Goal: Information Seeking & Learning: Check status

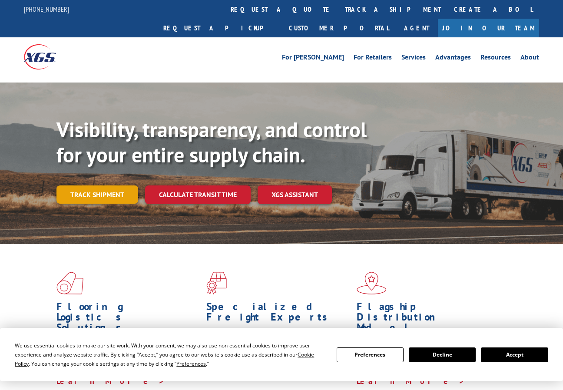
click at [116, 185] on link "Track shipment" at bounding box center [97, 194] width 82 height 18
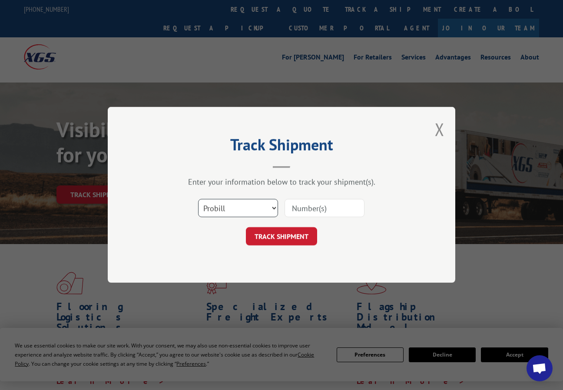
click at [259, 205] on select "Select category... Probill BOL PO" at bounding box center [238, 208] width 80 height 18
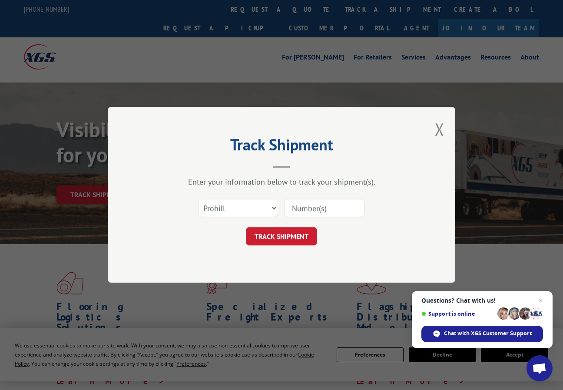
click at [235, 221] on div "Select category... Probill BOL PO" at bounding box center [281, 208] width 261 height 29
click at [229, 212] on select "Select category... Probill BOL PO" at bounding box center [238, 208] width 80 height 18
click at [198, 199] on select "Select category... Probill BOL PO" at bounding box center [238, 208] width 80 height 18
click at [310, 208] on input at bounding box center [325, 208] width 80 height 18
paste input "17487803"
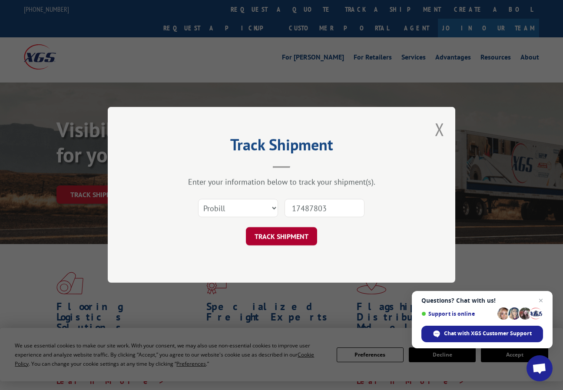
type input "17487803"
click at [278, 239] on button "TRACK SHIPMENT" at bounding box center [281, 237] width 71 height 18
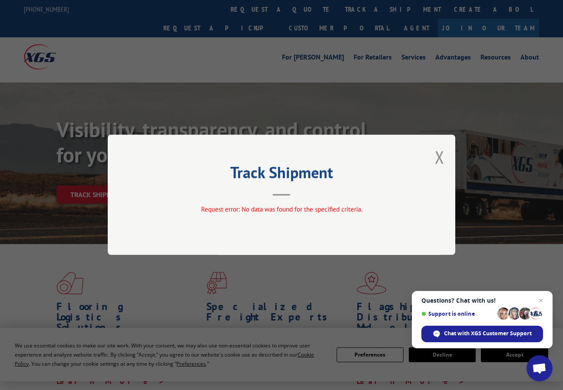
click at [430, 156] on div "Track Shipment Request error: No data was found for the specified criteria." at bounding box center [282, 195] width 348 height 120
click at [435, 154] on button "Close modal" at bounding box center [440, 157] width 10 height 23
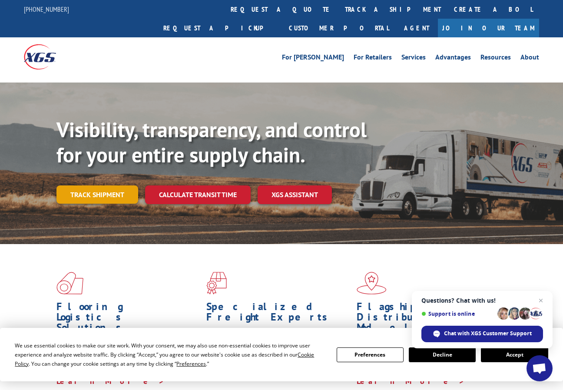
click at [64, 185] on link "Track shipment" at bounding box center [97, 194] width 82 height 18
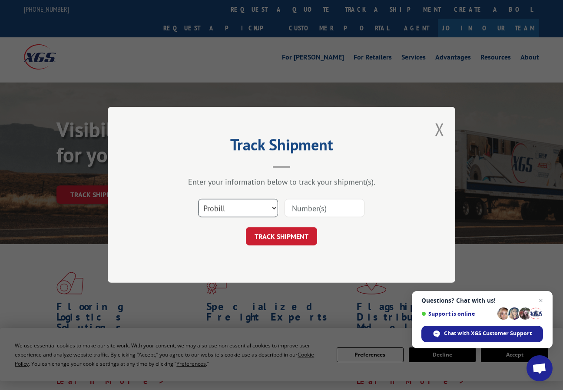
click at [204, 204] on select "Select category... Probill BOL PO" at bounding box center [238, 208] width 80 height 18
select select "bol"
click at [198, 199] on select "Select category... Probill BOL PO" at bounding box center [238, 208] width 80 height 18
click at [321, 207] on input at bounding box center [325, 208] width 80 height 18
paste input "17487803"
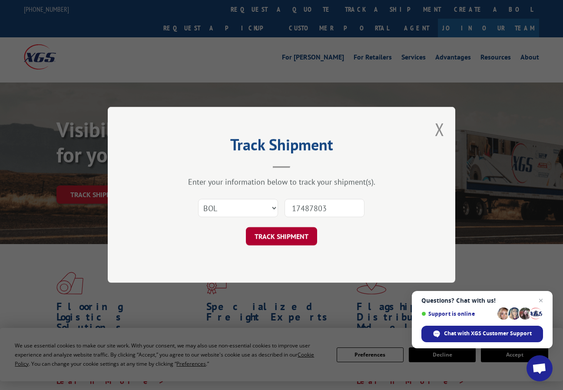
type input "17487803"
click at [295, 234] on button "TRACK SHIPMENT" at bounding box center [281, 237] width 71 height 18
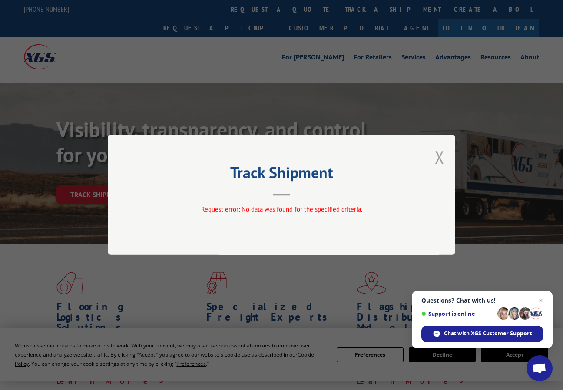
click at [440, 158] on button "Close modal" at bounding box center [440, 157] width 10 height 23
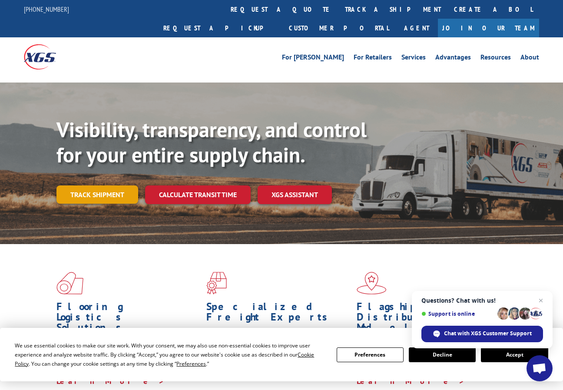
click at [108, 185] on link "Track shipment" at bounding box center [97, 194] width 82 height 18
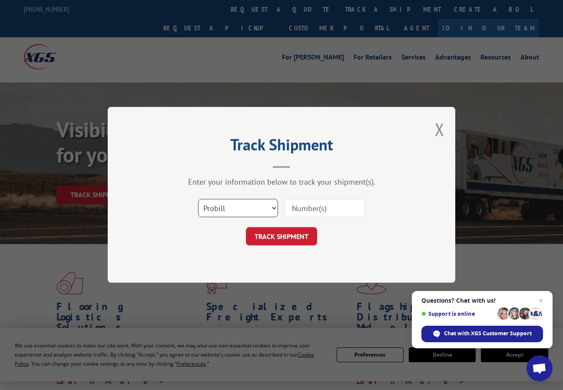
click at [251, 212] on select "Select category... Probill BOL PO" at bounding box center [238, 208] width 80 height 18
select select "po"
click at [198, 199] on select "Select category... Probill BOL PO" at bounding box center [238, 208] width 80 height 18
click at [305, 209] on input at bounding box center [325, 208] width 80 height 18
type input "H24160"
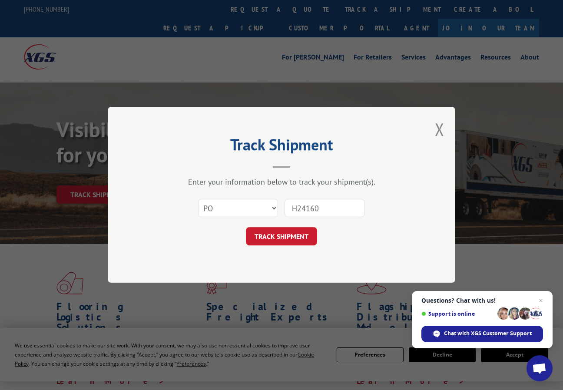
click button "TRACK SHIPMENT" at bounding box center [281, 237] width 71 height 18
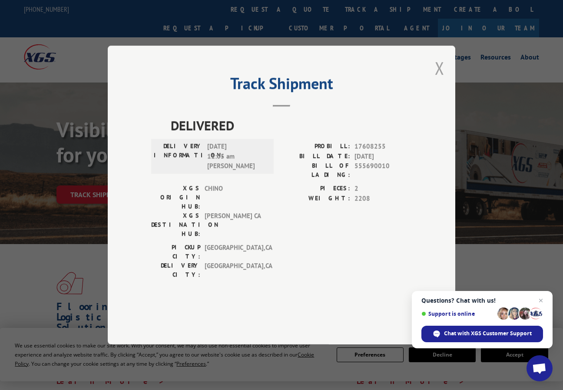
click at [440, 79] on button "Close modal" at bounding box center [440, 67] width 10 height 23
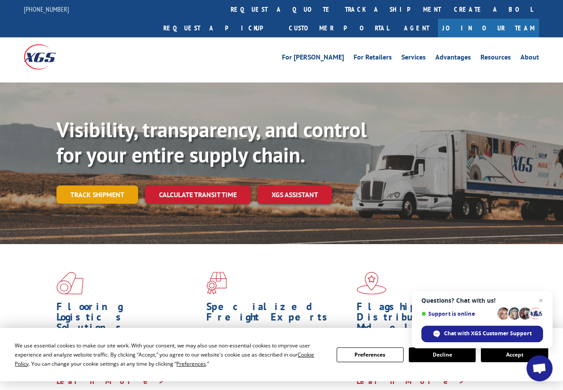
click at [103, 185] on link "Track shipment" at bounding box center [97, 194] width 82 height 18
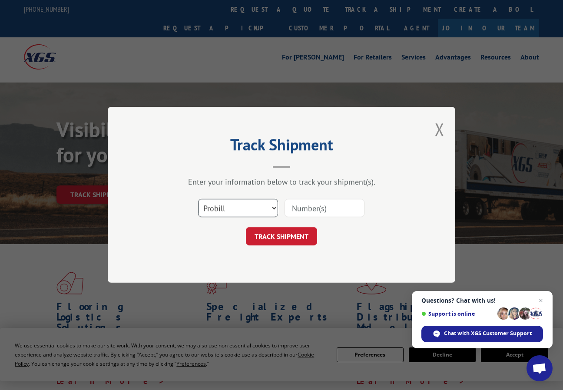
click at [241, 208] on select "Select category... Probill BOL PO" at bounding box center [238, 208] width 80 height 18
select select "po"
click at [198, 199] on select "Select category... Probill BOL PO" at bounding box center [238, 208] width 80 height 18
click at [304, 211] on input at bounding box center [325, 208] width 80 height 18
type input "H24160"
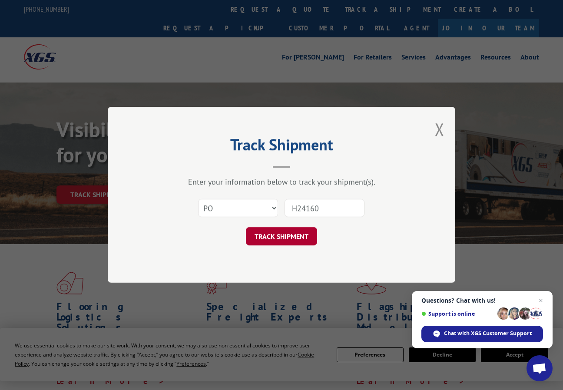
click at [285, 238] on button "TRACK SHIPMENT" at bounding box center [281, 237] width 71 height 18
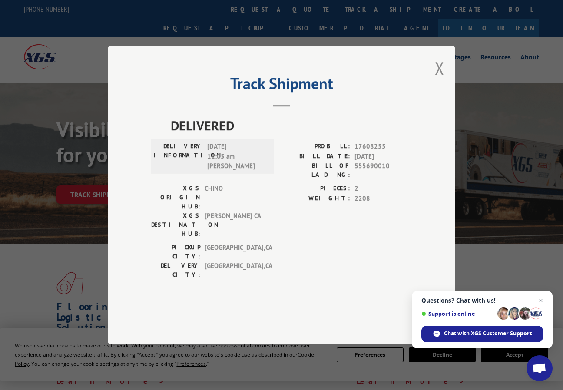
drag, startPoint x: 439, startPoint y: 89, endPoint x: 370, endPoint y: 205, distance: 134.5
click at [371, 204] on div "Track Shipment DELIVERED DELIVERY INFORMATION: [DATE] 11:05 am [PERSON_NAME]: 1…" at bounding box center [282, 195] width 348 height 299
